Goal: Use online tool/utility: Utilize a website feature to perform a specific function

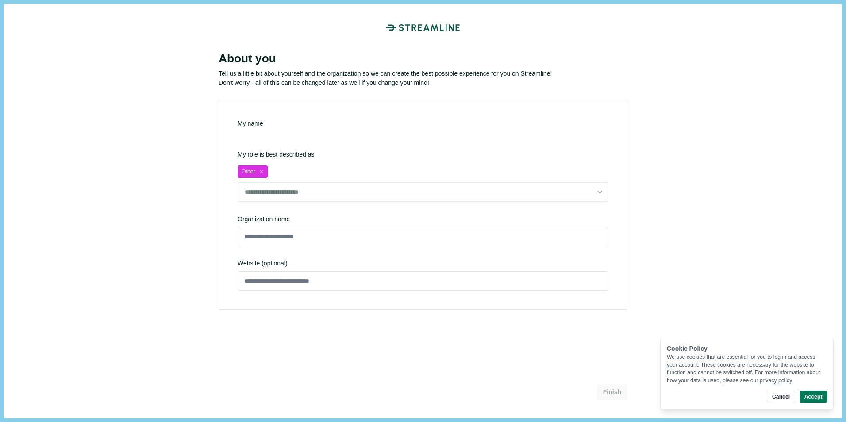
type input "**********"
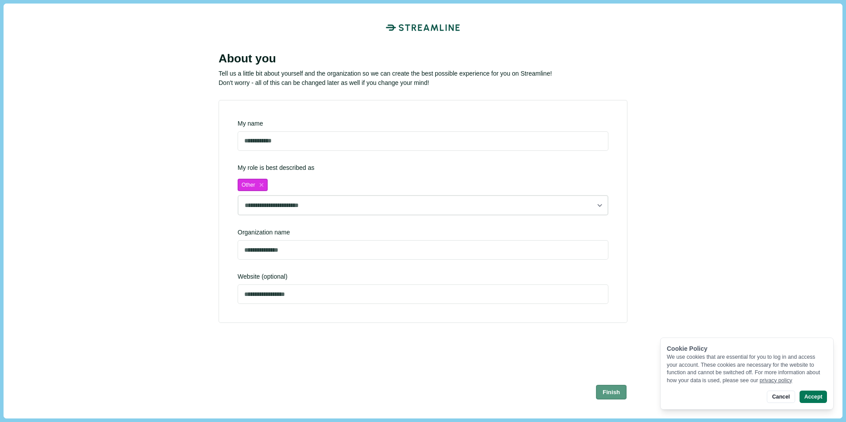
click at [612, 393] on button "Finish" at bounding box center [611, 392] width 31 height 15
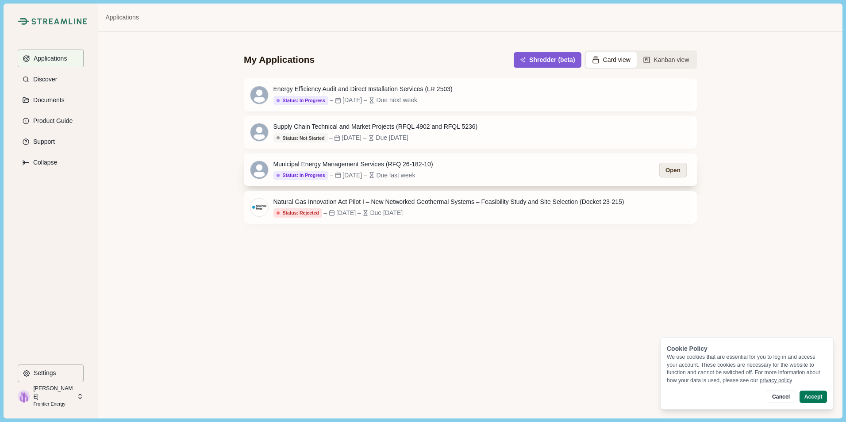
click at [674, 175] on button "Open" at bounding box center [672, 170] width 27 height 15
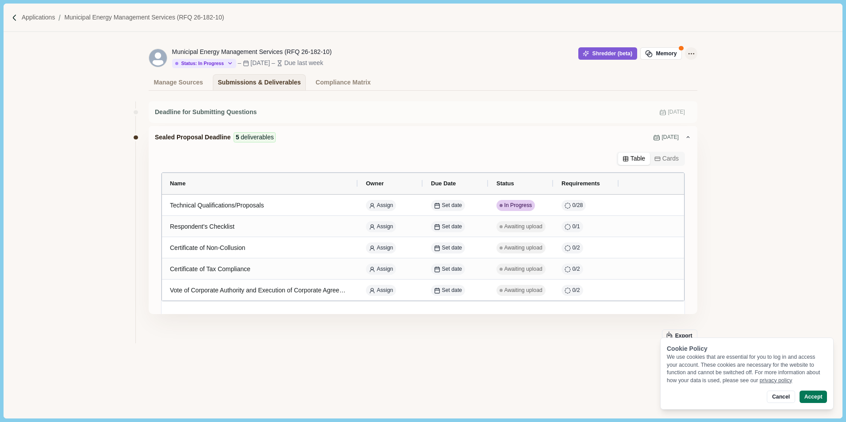
click at [696, 54] on button "Application Actions" at bounding box center [691, 53] width 12 height 12
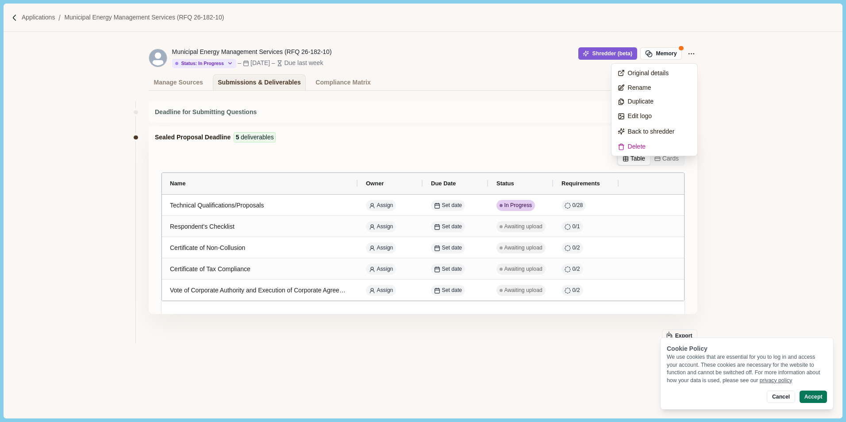
click at [733, 118] on div "Deadline for Submitting Questions [DATE] Sealed Proposal Deadline 5 deliverable…" at bounding box center [423, 251] width 839 height 320
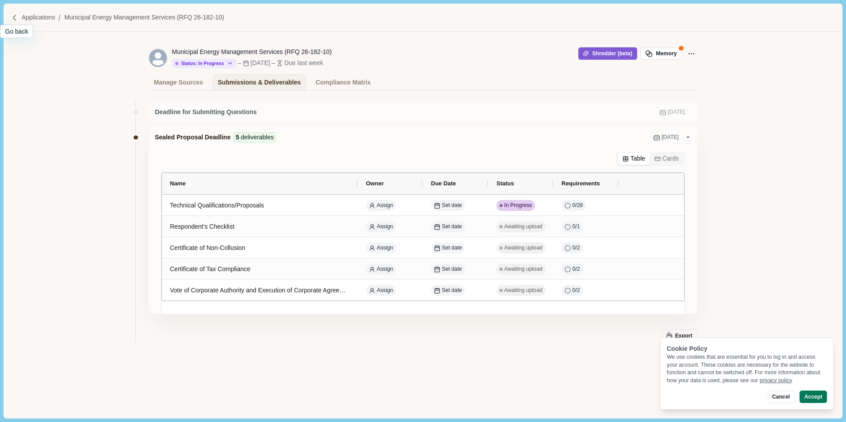
click at [16, 18] on img at bounding box center [15, 18] width 8 height 8
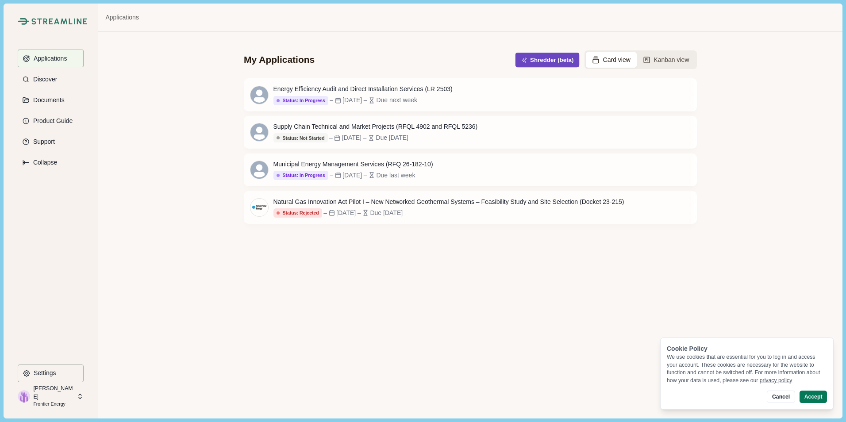
click at [553, 60] on button "Shredder (beta)" at bounding box center [548, 60] width 64 height 15
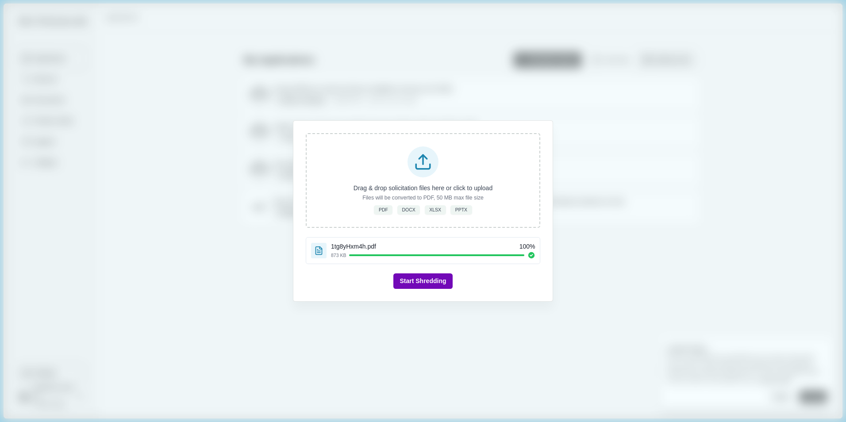
click at [438, 280] on button "Start Shredding" at bounding box center [422, 281] width 59 height 15
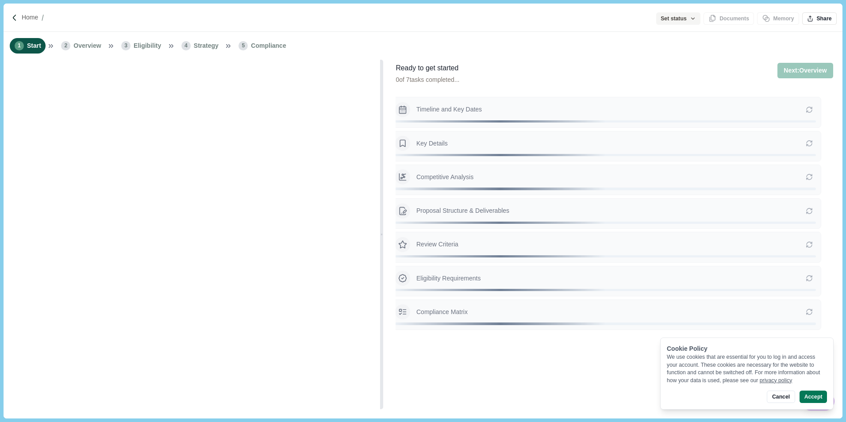
type input "**********"
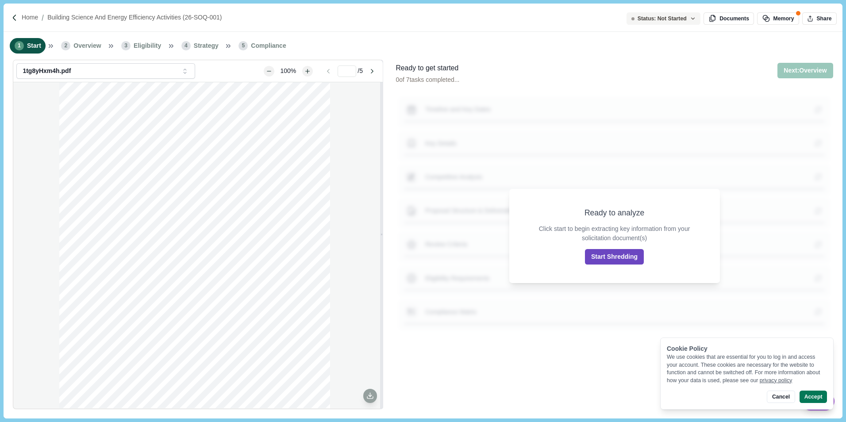
click at [622, 261] on button "Start Shredding" at bounding box center [614, 256] width 59 height 15
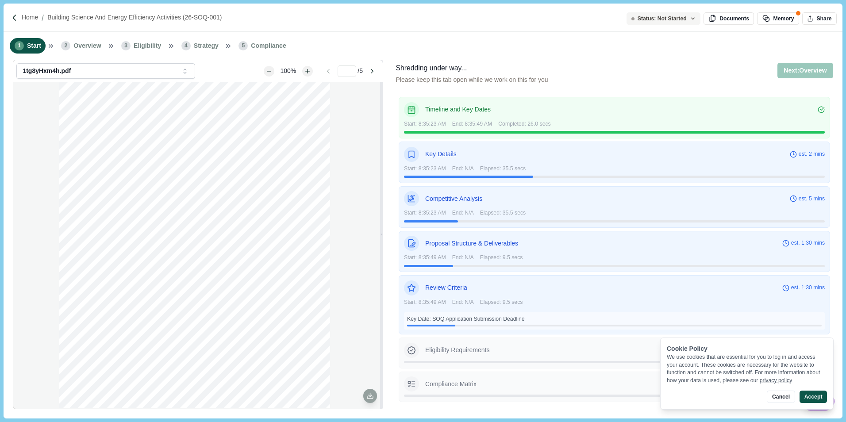
click at [810, 395] on button "Accept" at bounding box center [813, 397] width 27 height 12
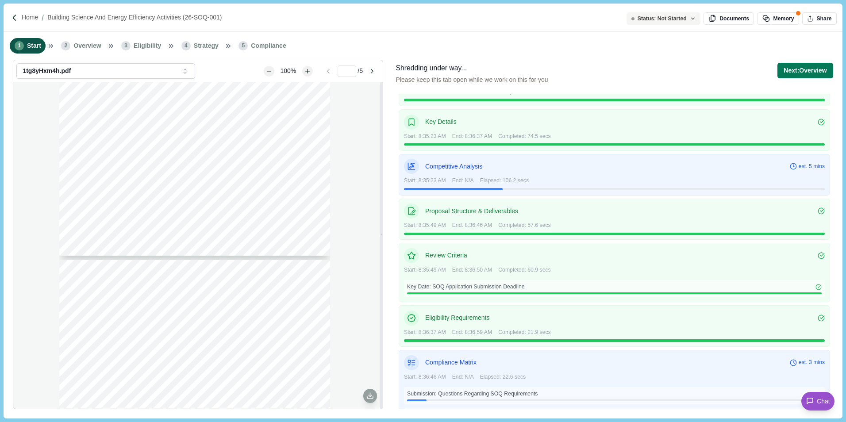
scroll to position [62, 0]
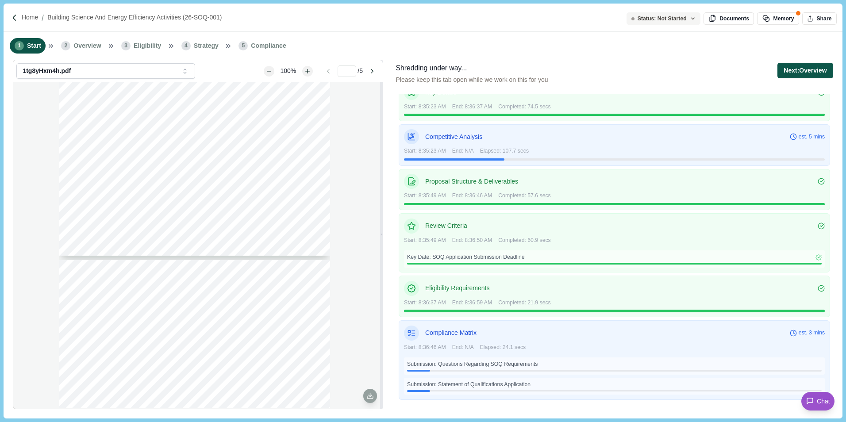
click at [816, 73] on button "Next: Overview" at bounding box center [805, 70] width 55 height 15
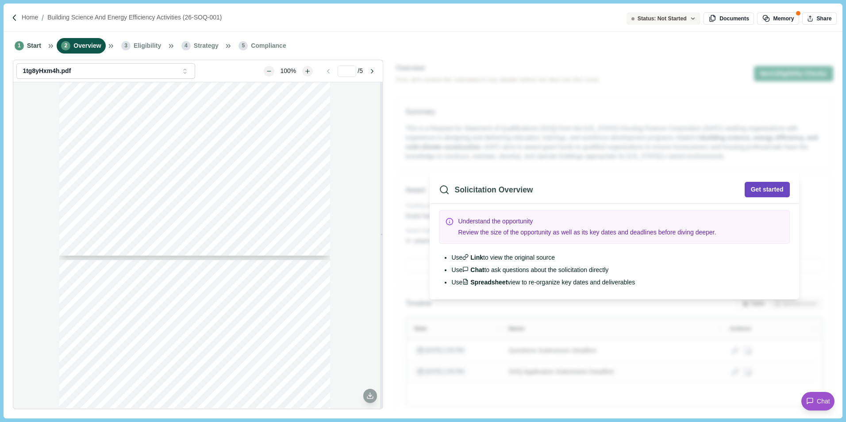
click at [763, 189] on button "Get started" at bounding box center [767, 189] width 45 height 15
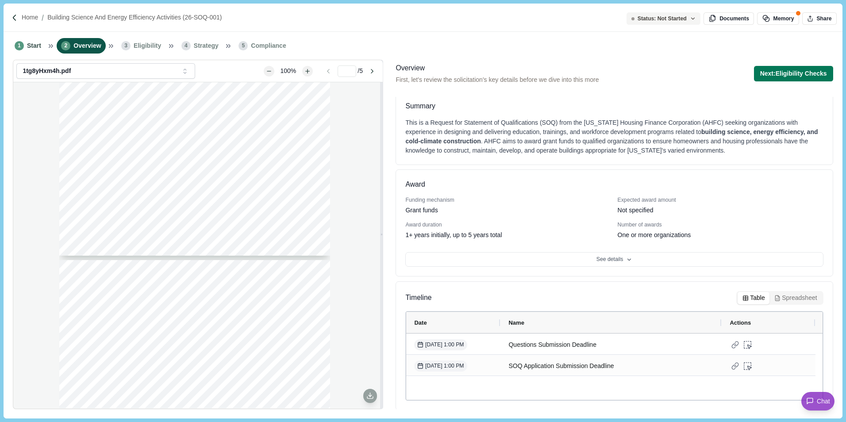
scroll to position [7, 0]
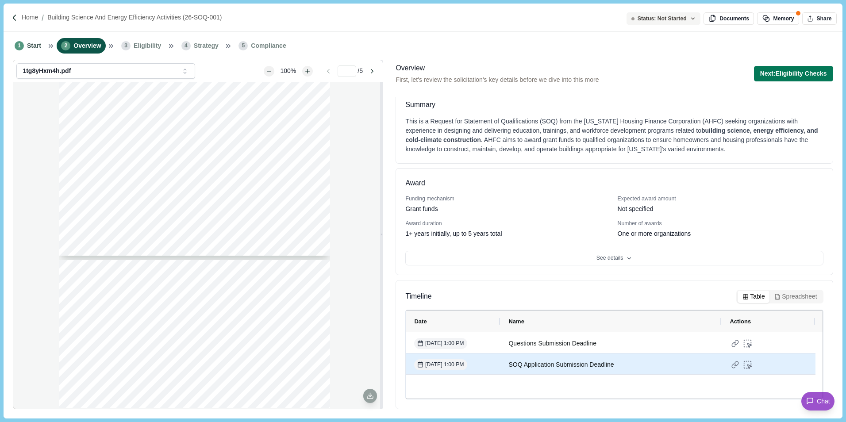
click at [565, 370] on div "SOQ Application Submission Deadline" at bounding box center [611, 364] width 205 height 17
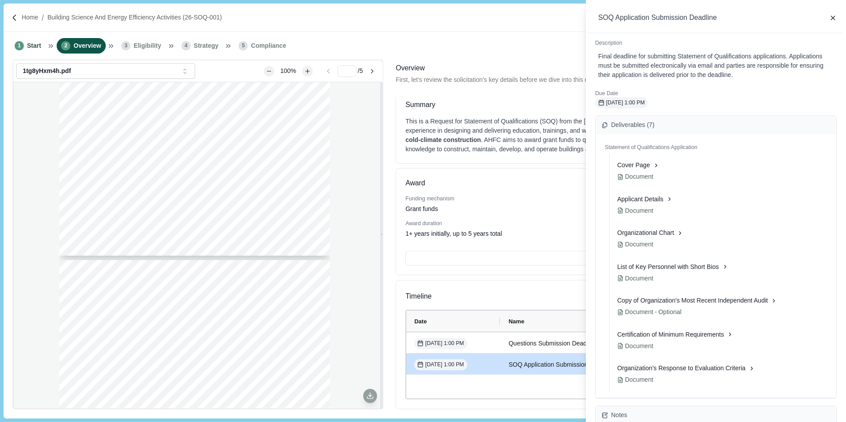
click at [557, 370] on div "SOQ Application Submission Deadline Description Final deadline for submitting S…" at bounding box center [423, 211] width 846 height 422
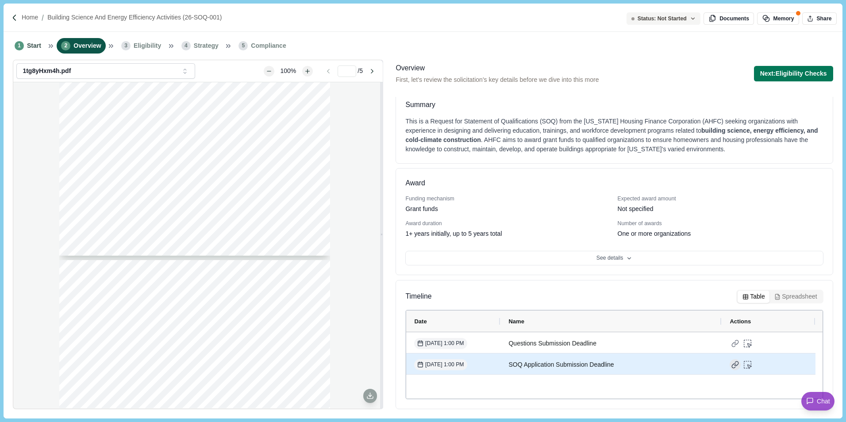
click at [735, 368] on div at bounding box center [735, 364] width 11 height 11
type input "*"
